Goal: Find specific page/section

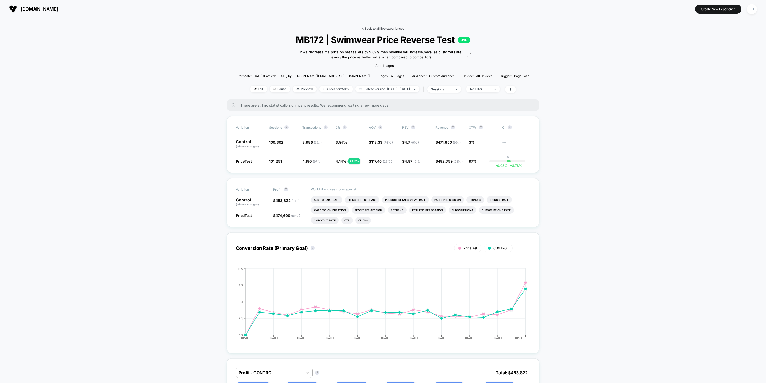
click at [382, 28] on link "< Back to all live experiences" at bounding box center [383, 29] width 42 height 4
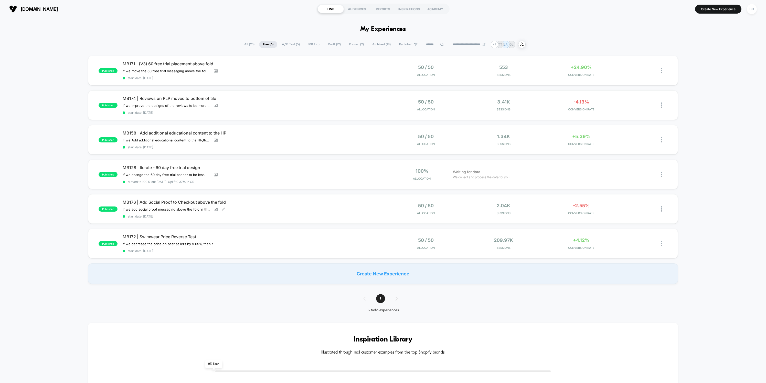
drag, startPoint x: 188, startPoint y: 201, endPoint x: 196, endPoint y: 202, distance: 7.8
click at [188, 201] on span "MB176 | Add Social Proof to Checkout above the fold" at bounding box center [253, 201] width 260 height 5
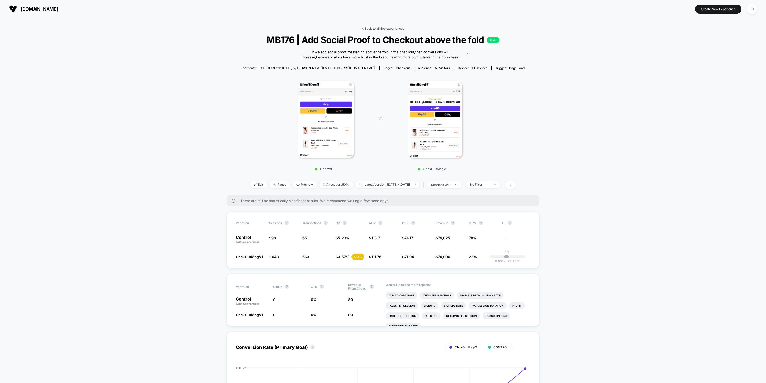
click at [384, 28] on link "< Back to all live experiences" at bounding box center [383, 29] width 42 height 4
